Goal: Information Seeking & Learning: Learn about a topic

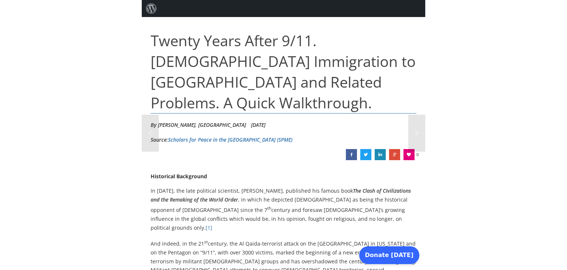
scroll to position [2872, 0]
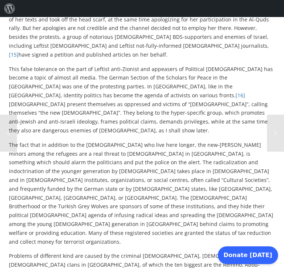
drag, startPoint x: 123, startPoint y: 143, endPoint x: 161, endPoint y: 143, distance: 37.3
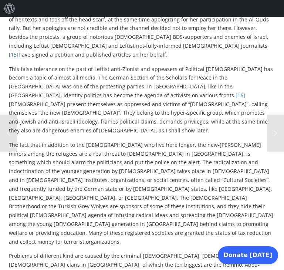
drag, startPoint x: 122, startPoint y: 144, endPoint x: 160, endPoint y: 144, distance: 38.0
copy p "[PERSON_NAME]"
